Goal: Go to known website: Access a specific website the user already knows

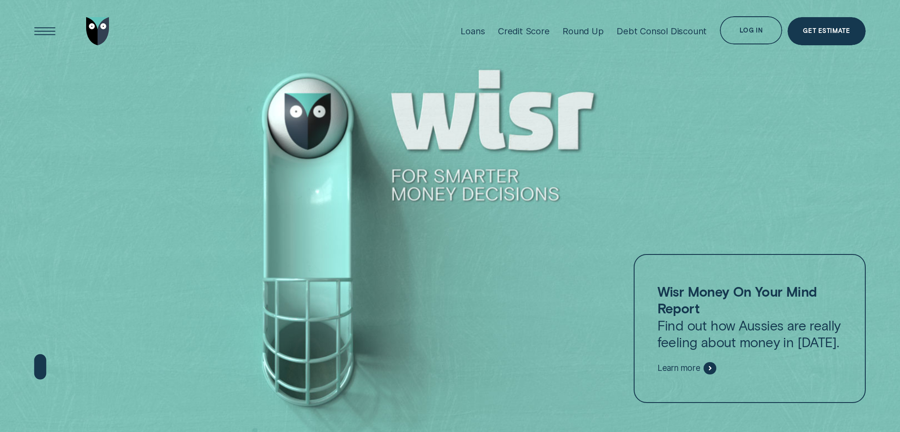
click at [745, 37] on div "Log in" at bounding box center [751, 30] width 62 height 28
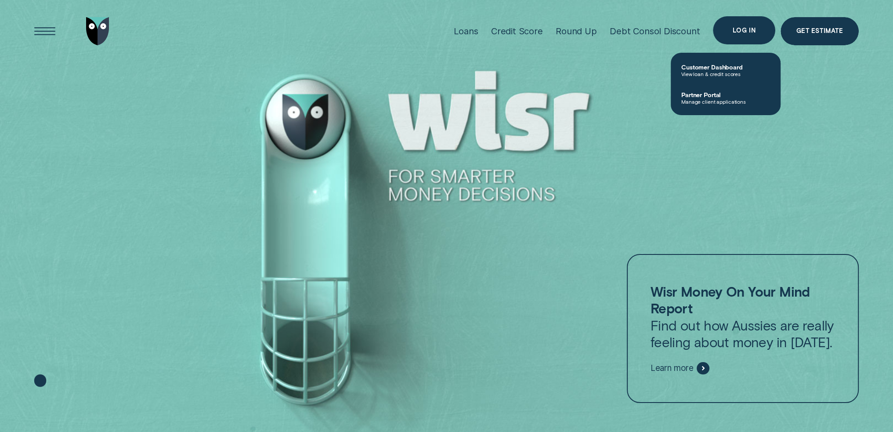
drag, startPoint x: 751, startPoint y: 38, endPoint x: 751, endPoint y: 34, distance: 4.4
click at [751, 38] on div "Log in" at bounding box center [744, 30] width 62 height 28
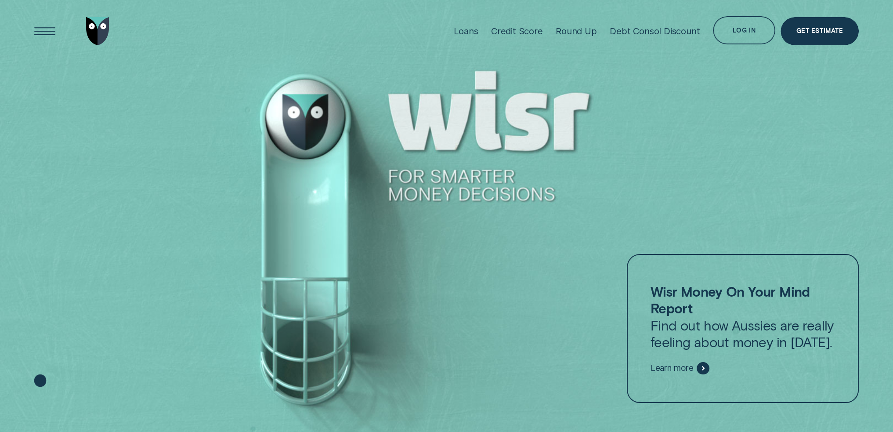
click at [729, 45] on div "Log in Log in Customer Dashboard View loan & credit scores Partner Portal Manag…" at bounding box center [747, 30] width 68 height 29
click at [731, 35] on div "Log in" at bounding box center [744, 30] width 62 height 28
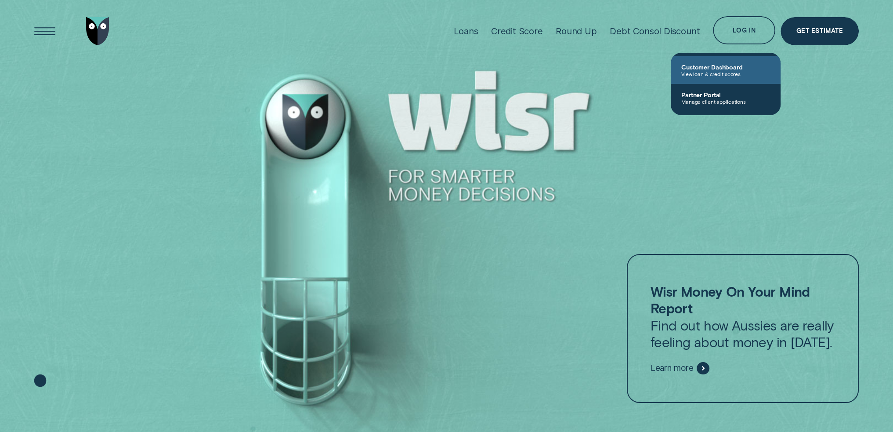
click at [721, 68] on span "Customer Dashboard" at bounding box center [726, 66] width 89 height 7
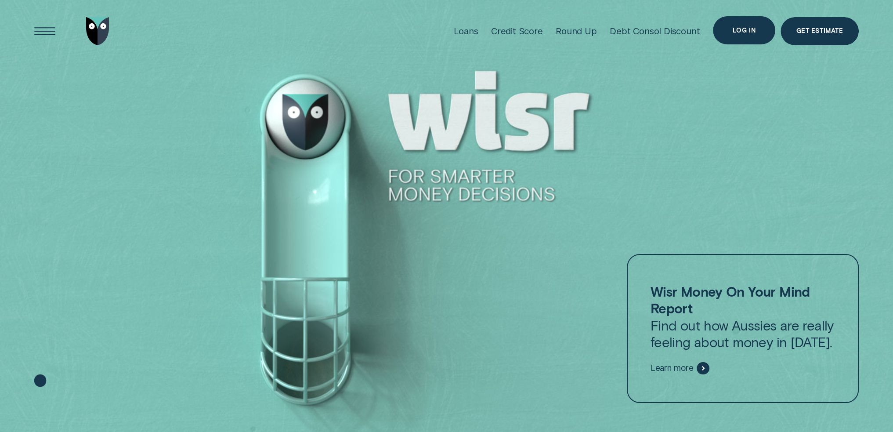
click at [754, 36] on div "Log in" at bounding box center [744, 30] width 62 height 28
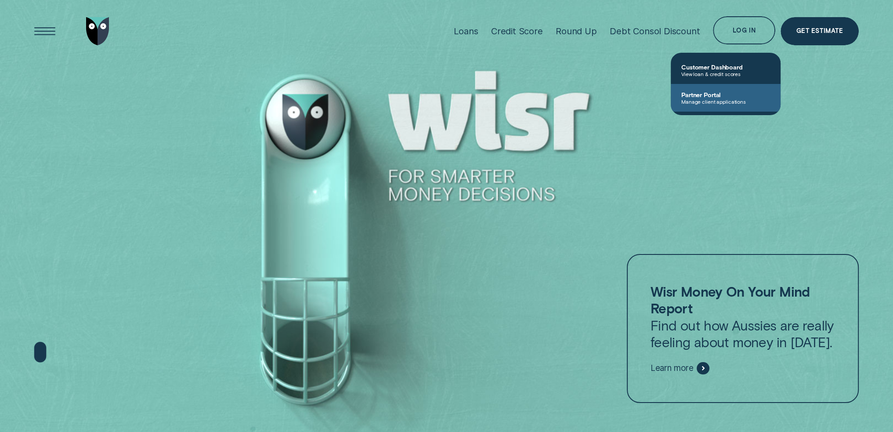
click at [737, 98] on span "Partner Portal" at bounding box center [726, 94] width 89 height 7
